Goal: Download file/media: Download file/media

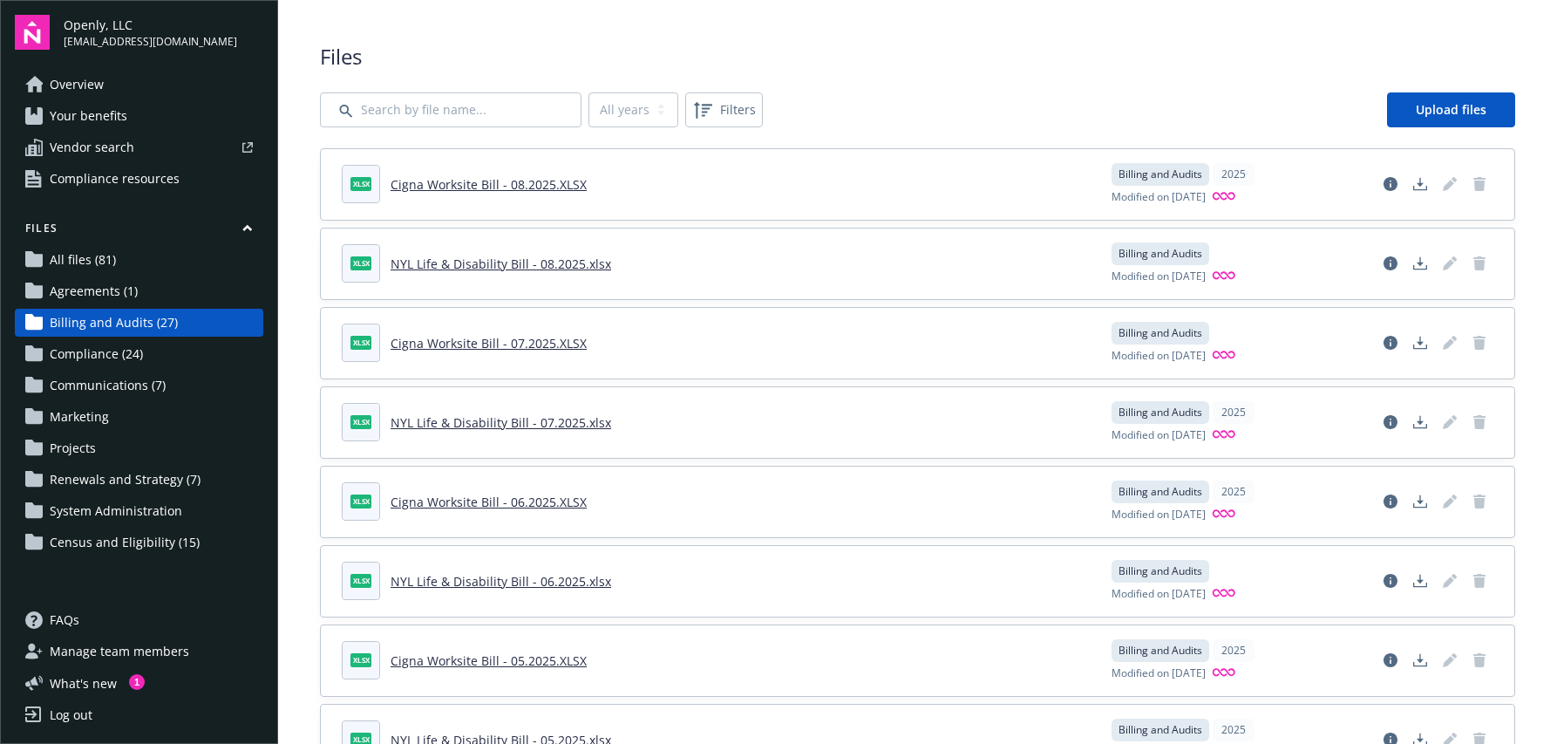
click at [549, 182] on link "Cigna Worksite Bill - 08.2025.XLSX" at bounding box center [489, 184] width 196 height 17
click at [493, 262] on link "NYL Life & Disability Bill - 08.2025.xlsx" at bounding box center [501, 263] width 221 height 17
